Goal: Task Accomplishment & Management: Manage account settings

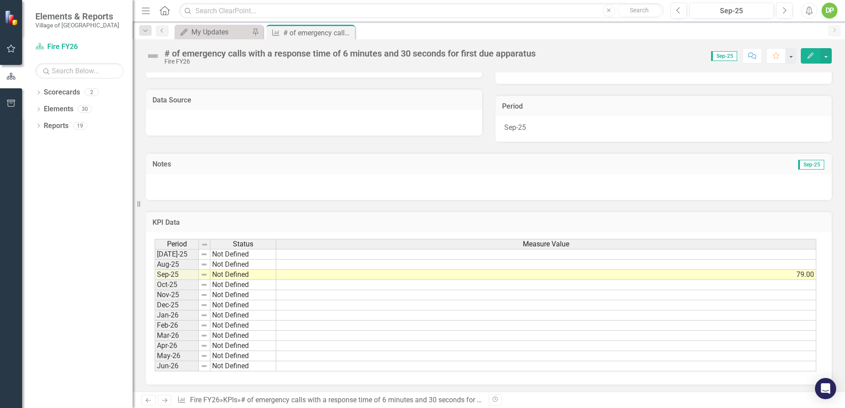
scroll to position [160, 0]
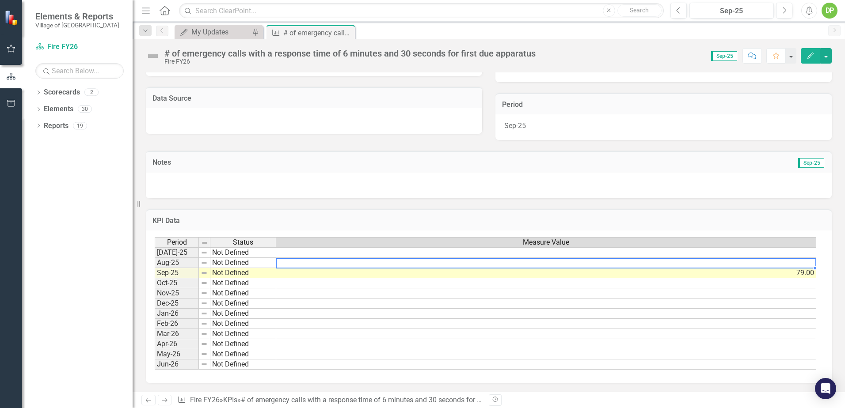
click at [801, 266] on td at bounding box center [546, 263] width 540 height 10
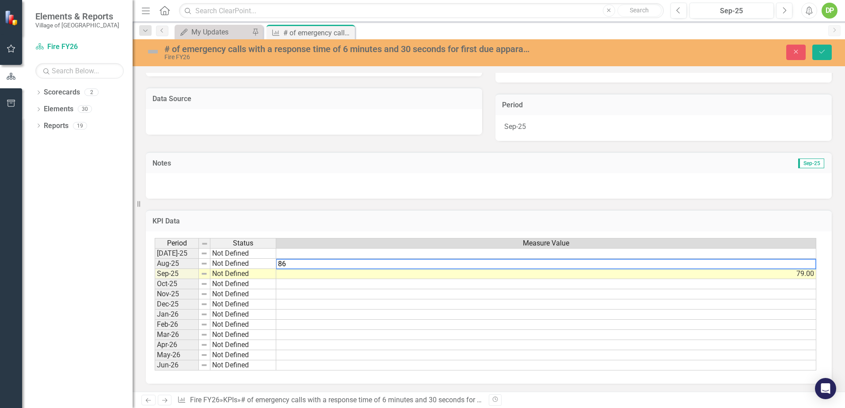
click at [795, 263] on textarea "86" at bounding box center [546, 264] width 540 height 11
type textarea "86"
click at [824, 51] on icon "Save" at bounding box center [822, 52] width 8 height 6
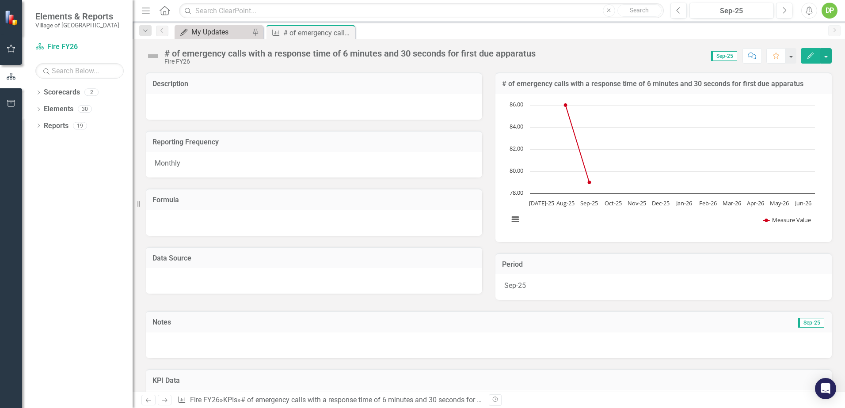
click at [236, 32] on div "My Updates" at bounding box center [220, 32] width 58 height 11
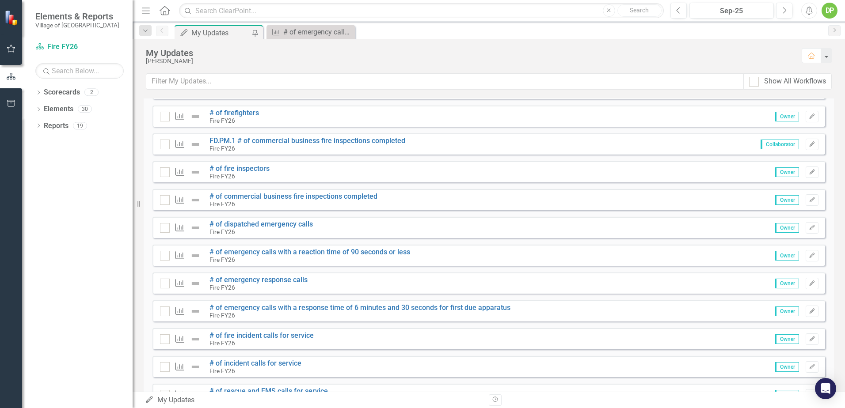
scroll to position [262, 0]
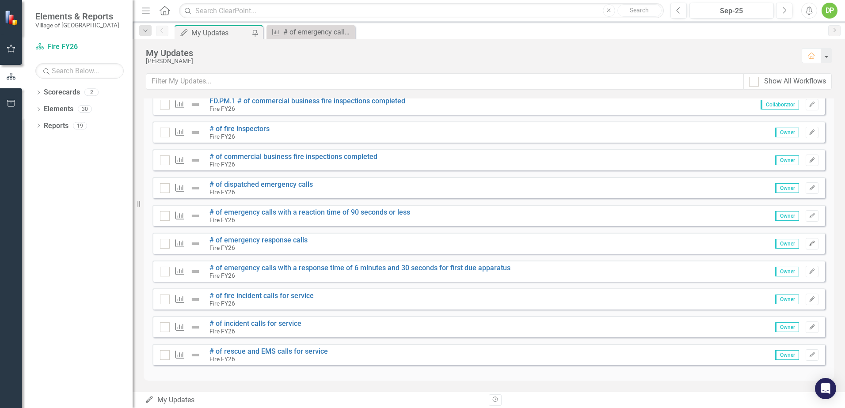
click at [809, 241] on icon "Edit" at bounding box center [812, 243] width 7 height 5
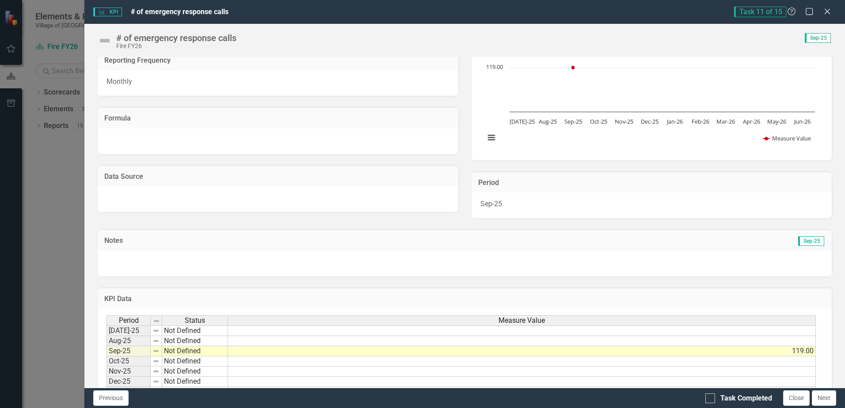
scroll to position [148, 0]
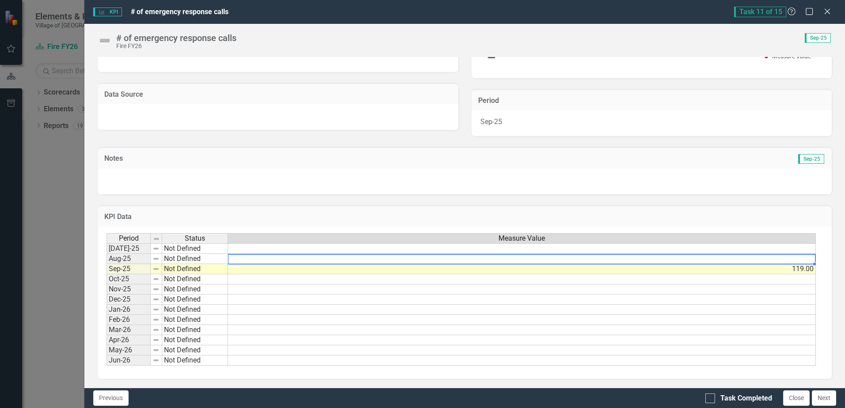
click at [800, 258] on td at bounding box center [522, 259] width 588 height 10
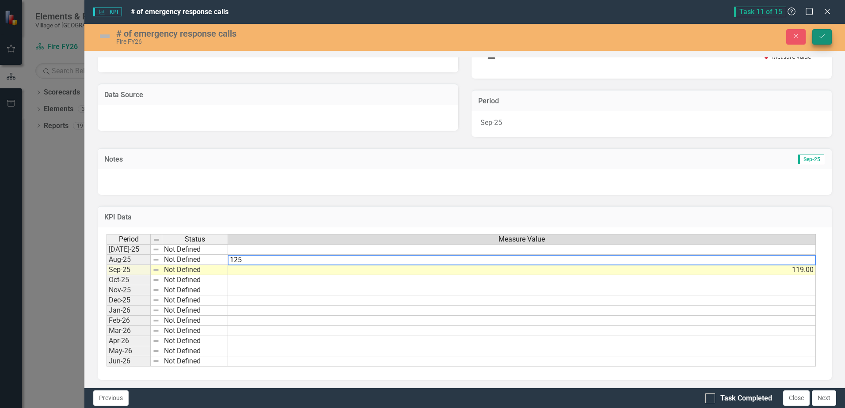
type textarea "125"
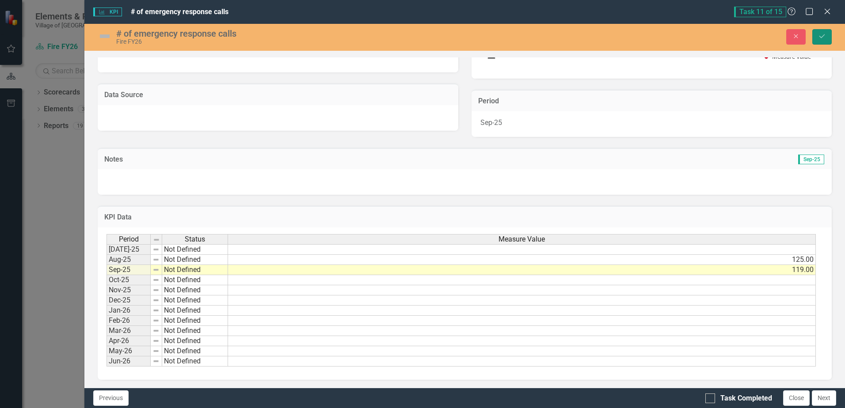
click at [824, 39] on icon "Save" at bounding box center [822, 36] width 8 height 6
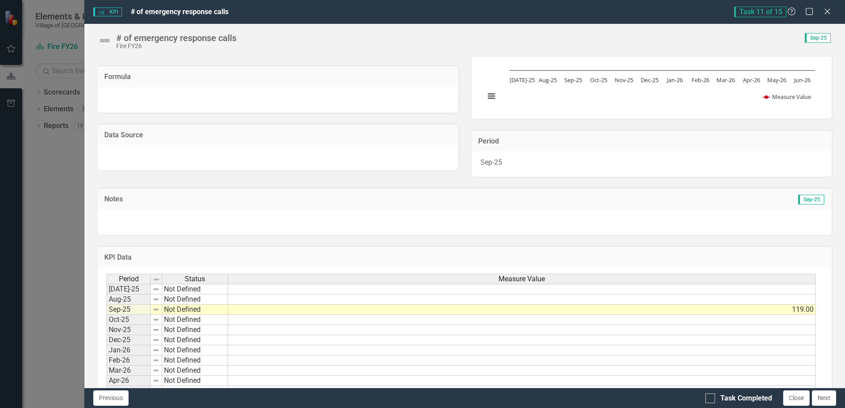
scroll to position [133, 0]
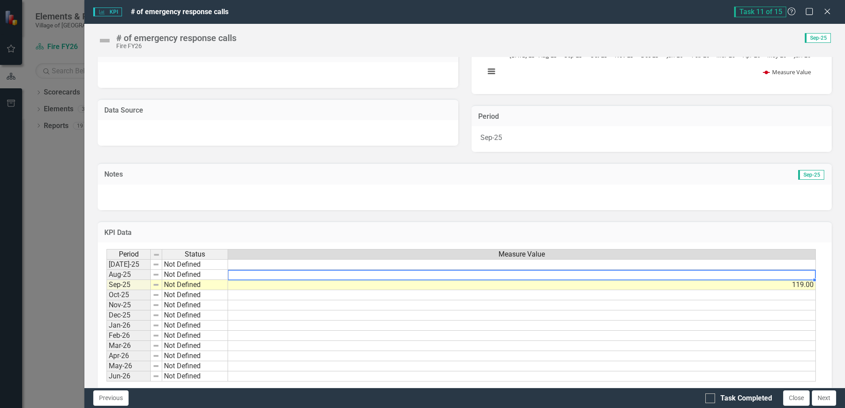
click at [807, 275] on td at bounding box center [522, 275] width 588 height 10
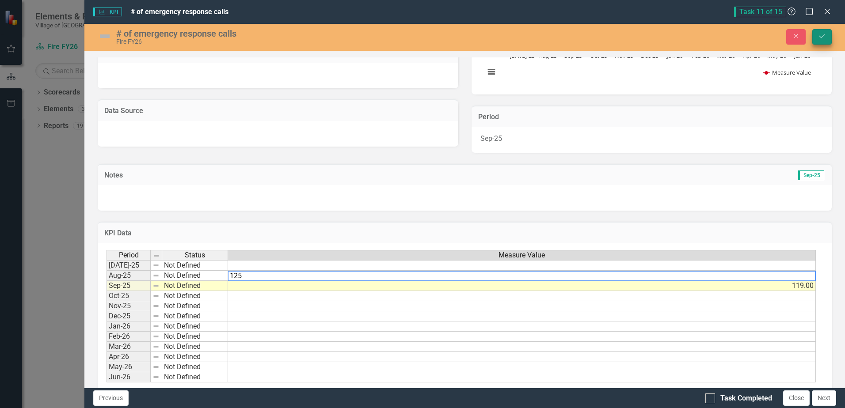
type textarea "125"
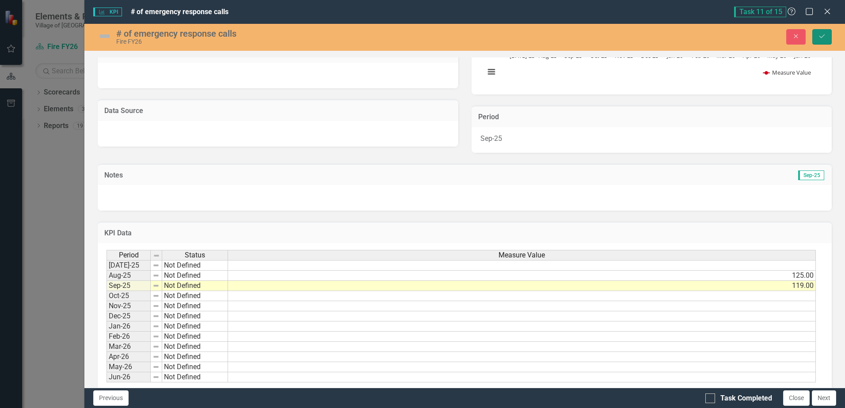
click at [822, 35] on icon "Save" at bounding box center [822, 36] width 8 height 6
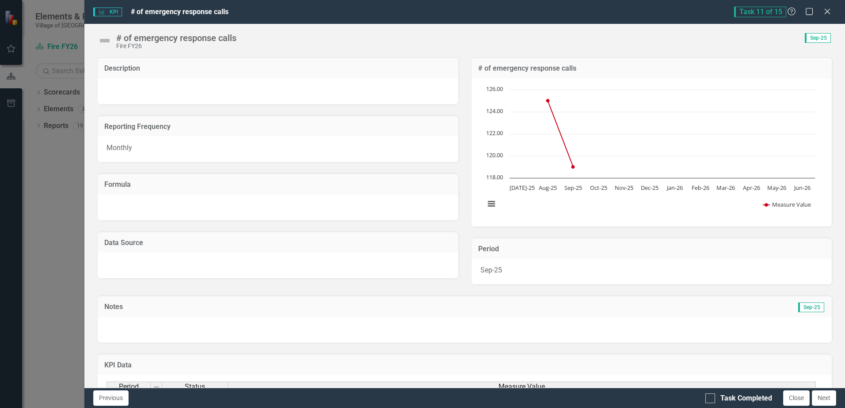
click at [49, 212] on div "KPI KPI # of emergency response calls Task 11 of 15 Help Maximize Close # of em…" at bounding box center [422, 204] width 845 height 408
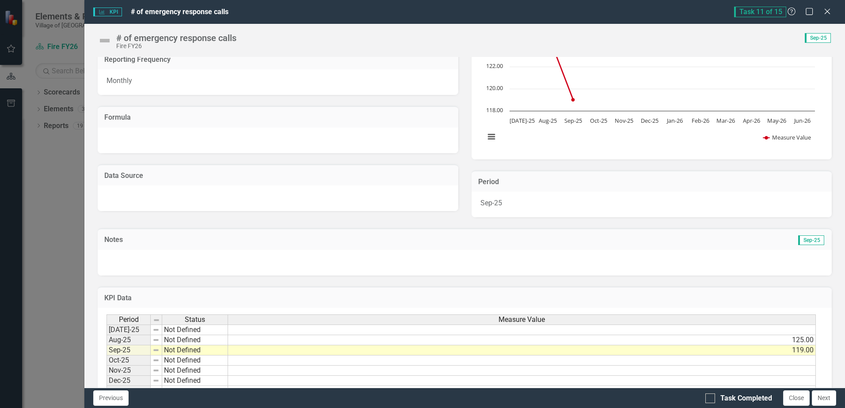
scroll to position [148, 0]
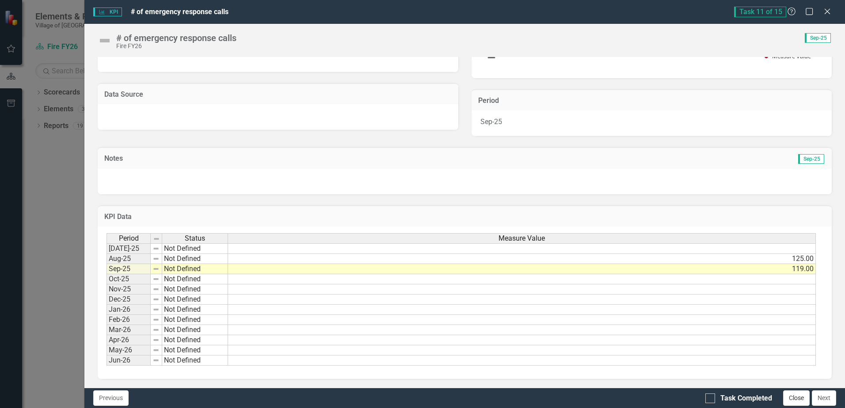
click at [799, 400] on button "Close" at bounding box center [796, 398] width 27 height 15
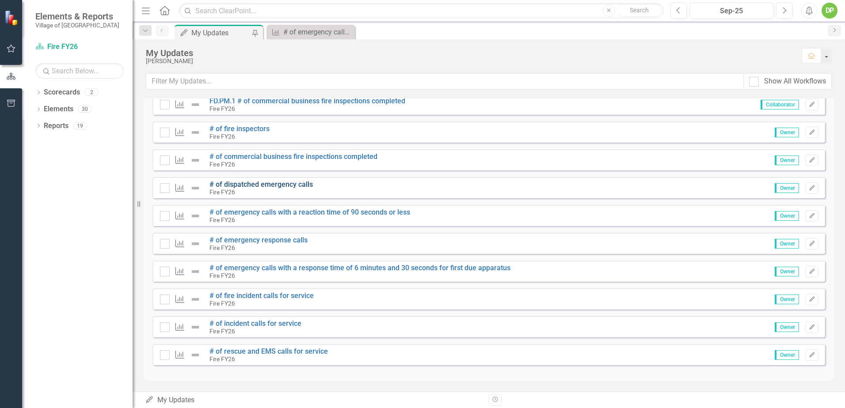
click at [266, 185] on link "# of dispatched emergency calls" at bounding box center [260, 184] width 103 height 8
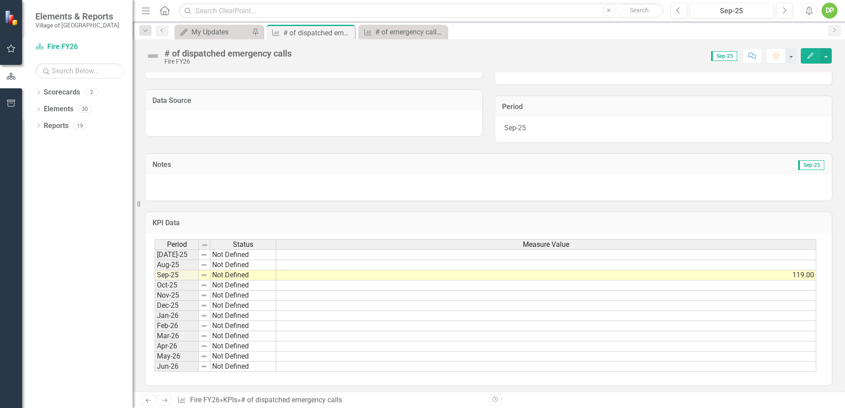
scroll to position [160, 0]
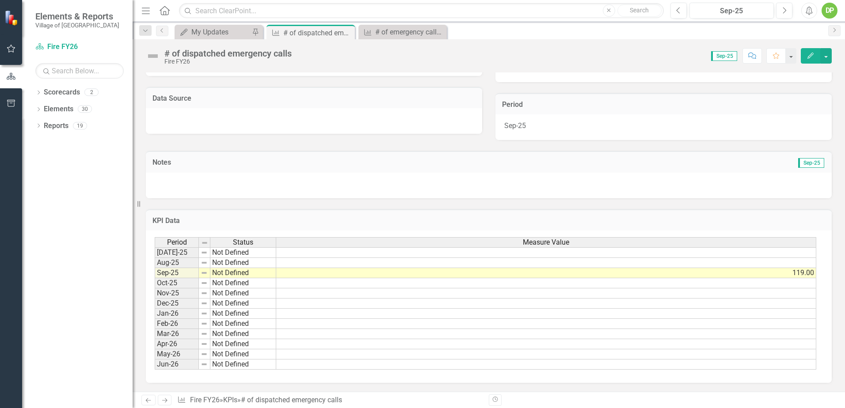
click at [798, 262] on td at bounding box center [546, 263] width 540 height 10
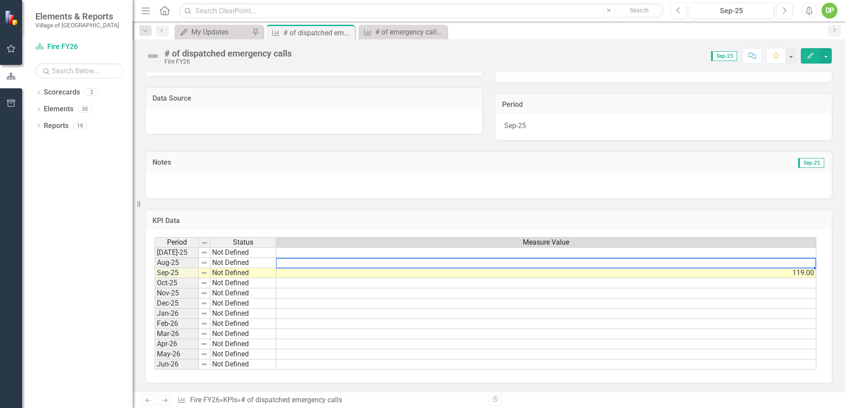
click at [798, 262] on td at bounding box center [546, 263] width 540 height 10
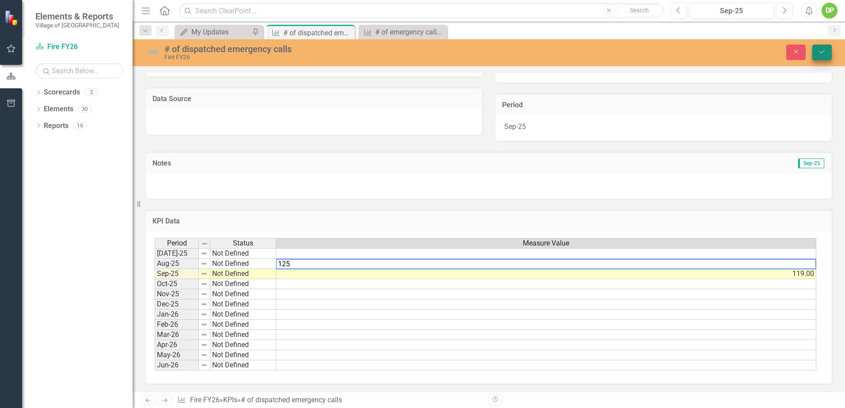
type textarea "125"
click at [823, 54] on icon "Save" at bounding box center [822, 52] width 8 height 6
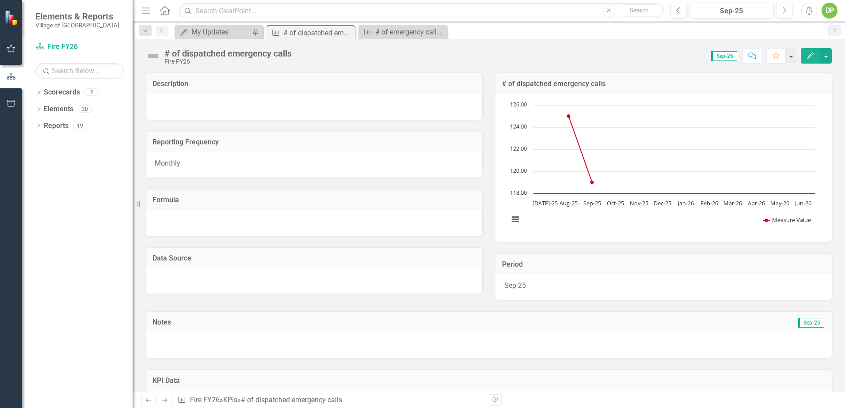
click at [80, 207] on div "Dropdown Scorecards 2 Fire Fire FY26 Dropdown Elements 30 Dropdown Department G…" at bounding box center [77, 246] width 110 height 323
click at [181, 30] on icon "My Updates" at bounding box center [183, 32] width 9 height 7
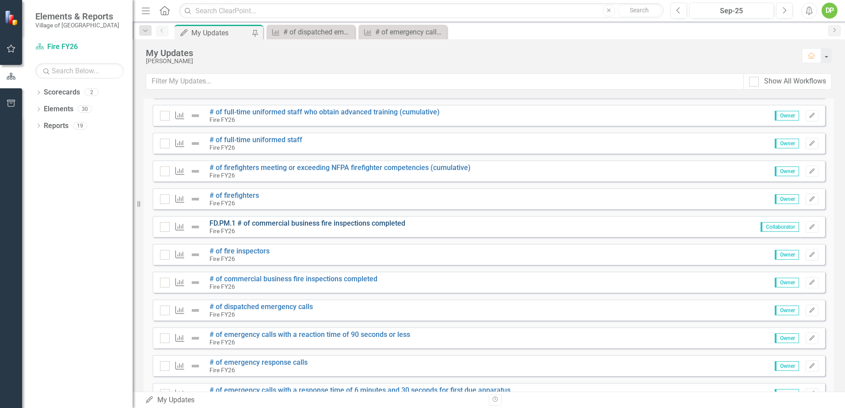
scroll to position [221, 0]
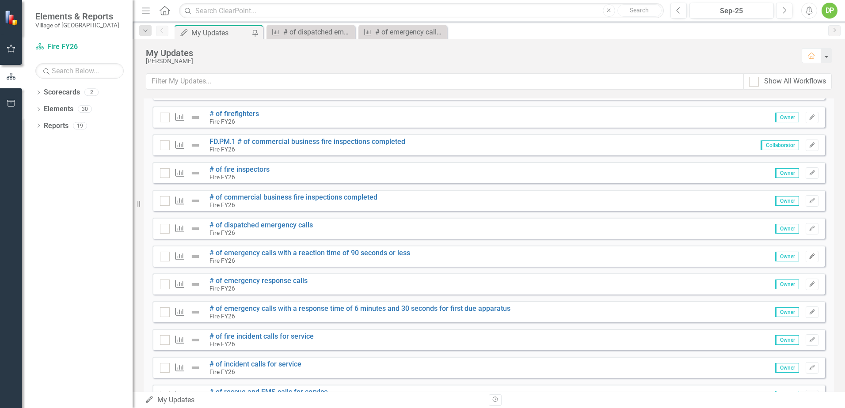
click at [809, 255] on icon "Edit" at bounding box center [812, 256] width 7 height 5
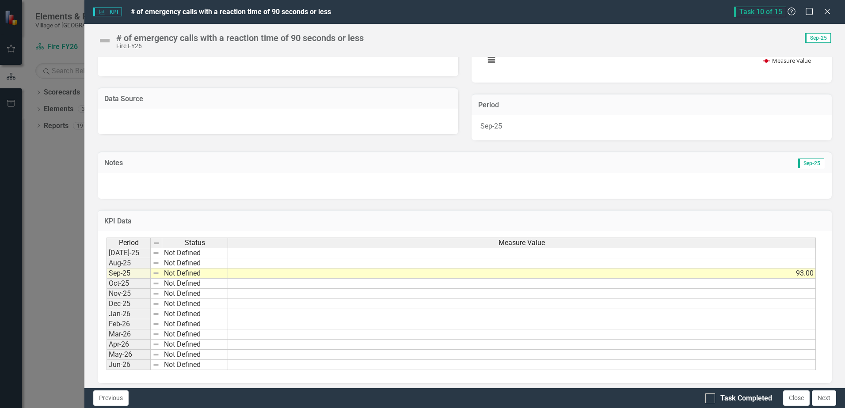
scroll to position [148, 0]
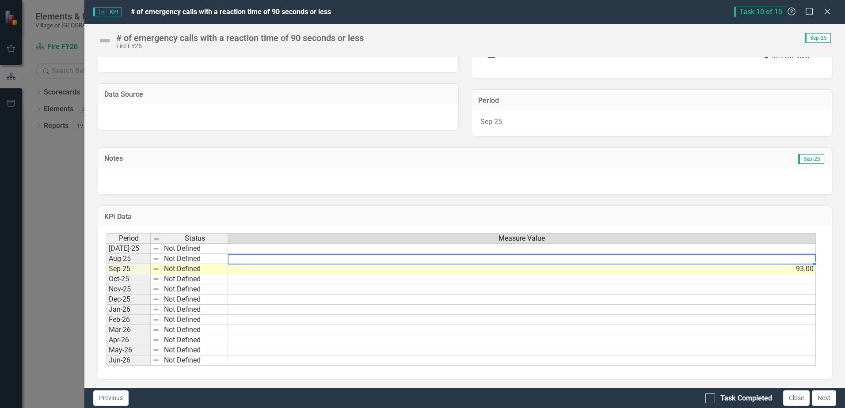
click at [797, 260] on td at bounding box center [522, 259] width 588 height 10
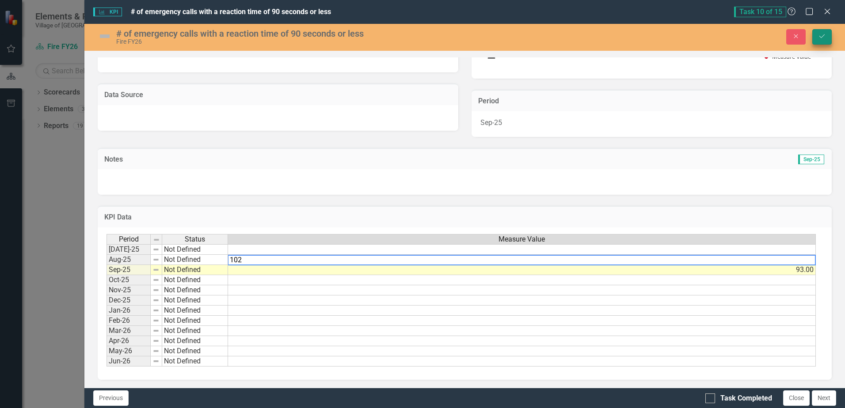
type textarea "102"
click at [827, 34] on button "Save" at bounding box center [821, 36] width 19 height 15
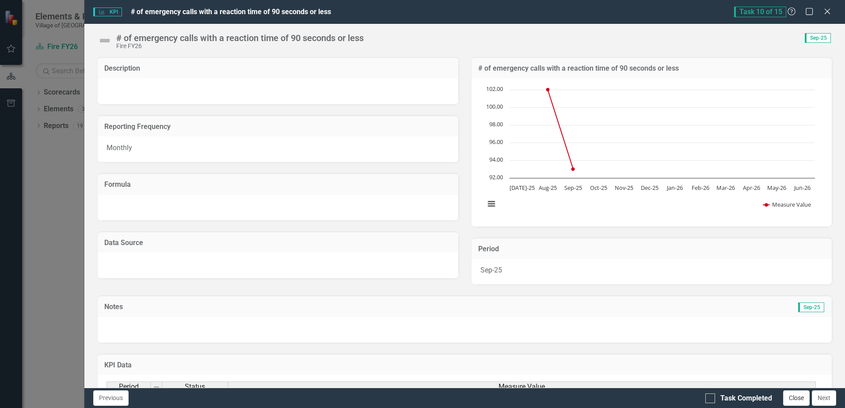
click at [799, 399] on button "Close" at bounding box center [796, 398] width 27 height 15
